Goal: Transaction & Acquisition: Book appointment/travel/reservation

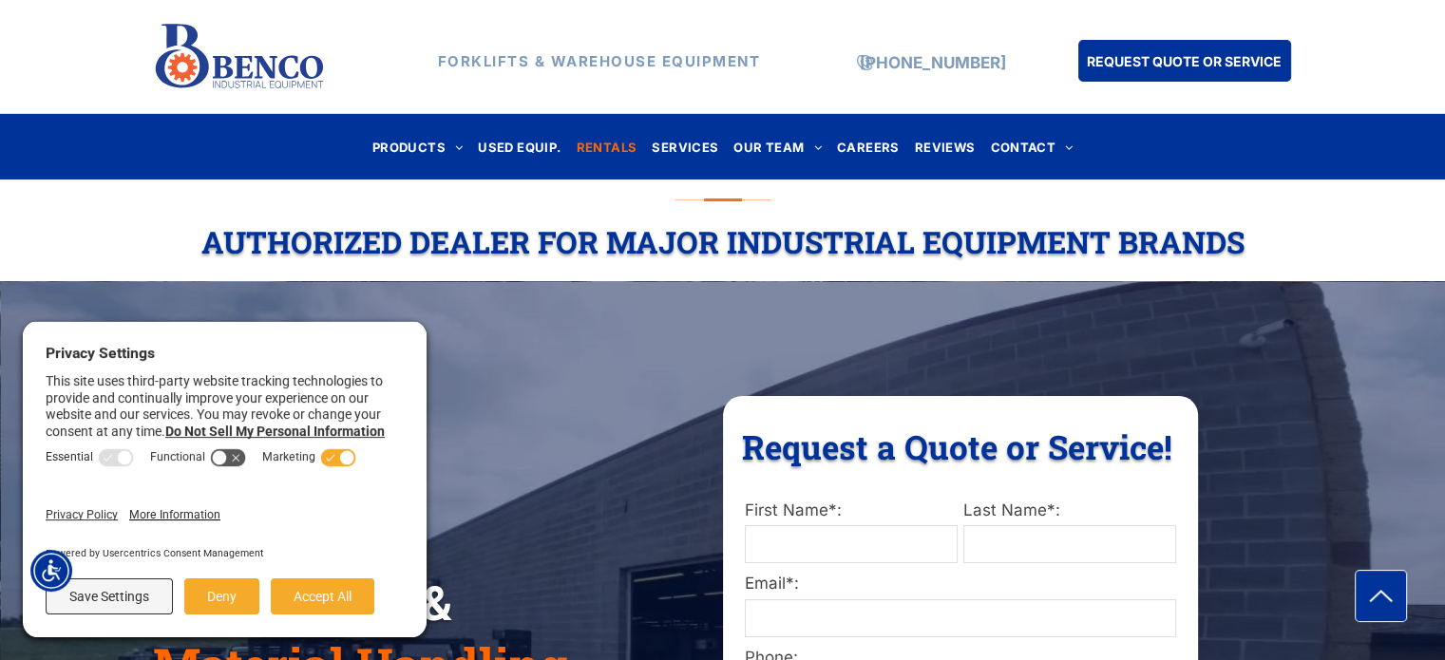
click at [610, 145] on span "RENTALS" at bounding box center [607, 147] width 61 height 26
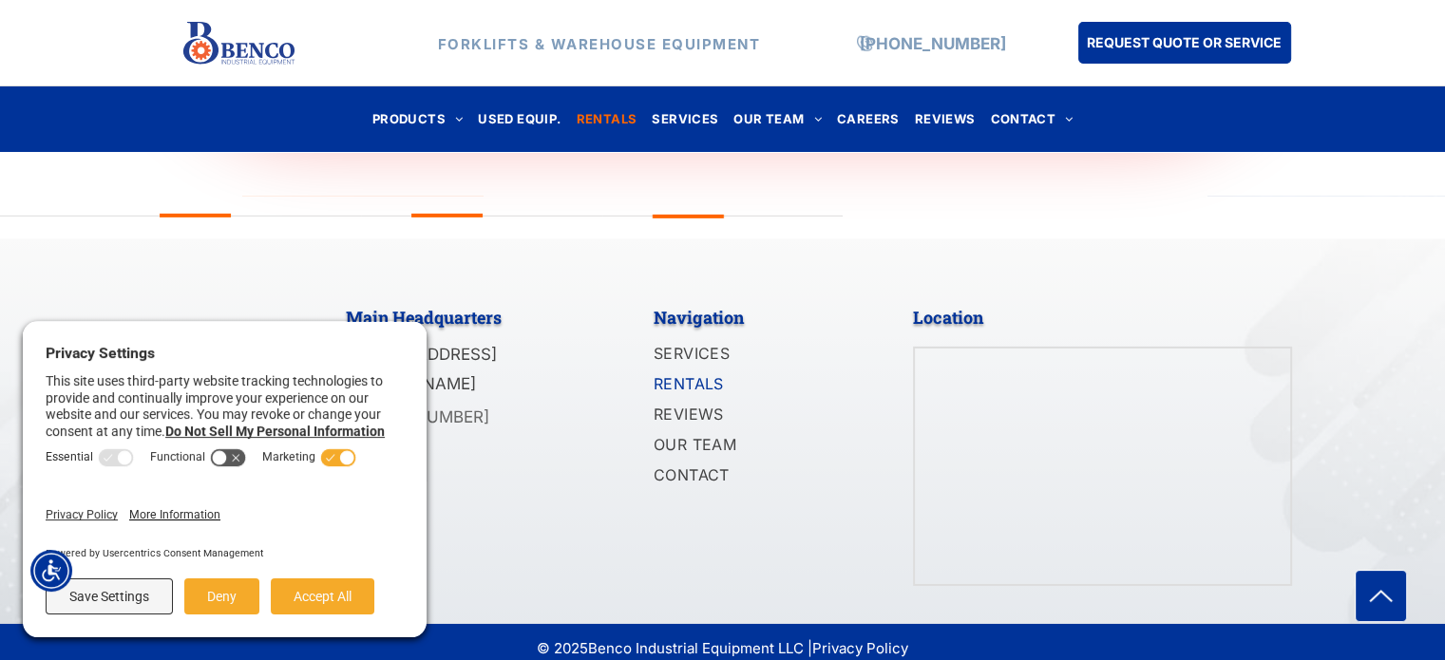
scroll to position [6078, 0]
